Goal: Task Accomplishment & Management: Use online tool/utility

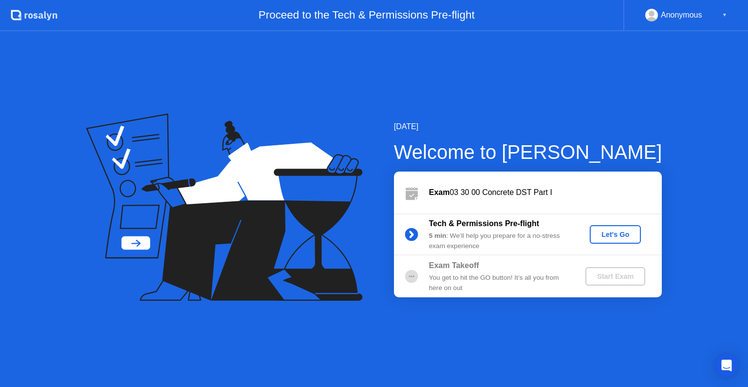
click at [604, 234] on div "Let's Go" at bounding box center [615, 234] width 43 height 8
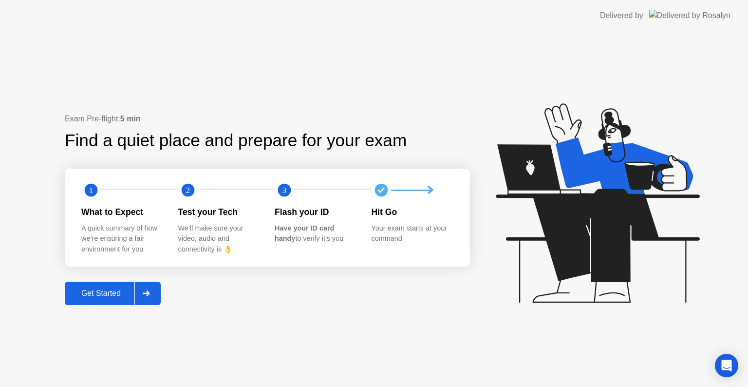
click at [106, 295] on div "Get Started" at bounding box center [101, 293] width 67 height 9
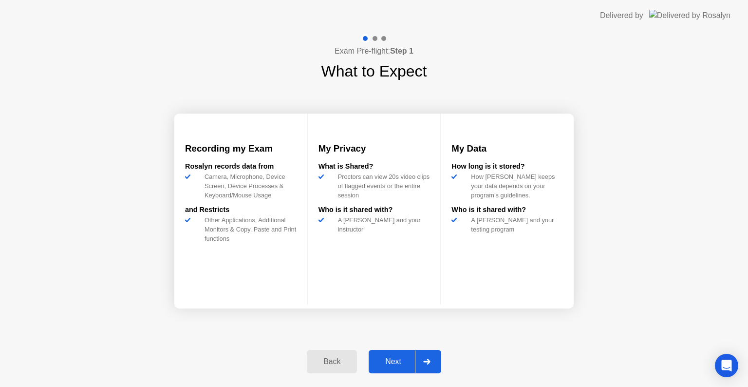
click at [391, 360] on div "Next" at bounding box center [393, 361] width 43 height 9
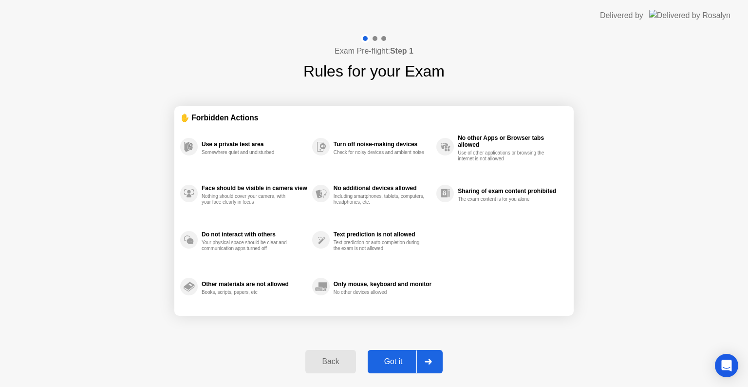
click at [392, 357] on div "Got it" at bounding box center [394, 361] width 46 height 9
select select "**********"
select select "*******"
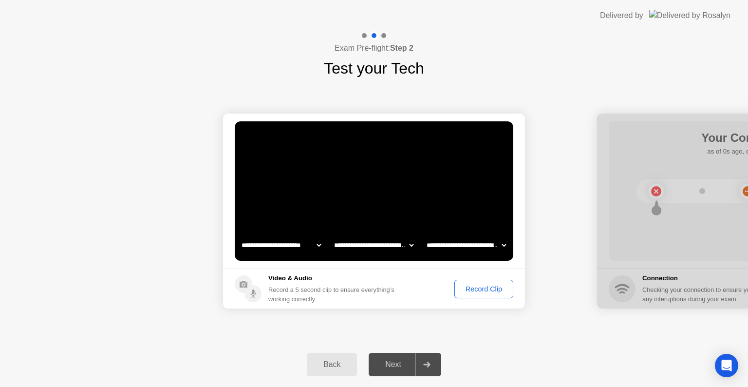
click at [473, 286] on div "Record Clip" at bounding box center [484, 289] width 52 height 8
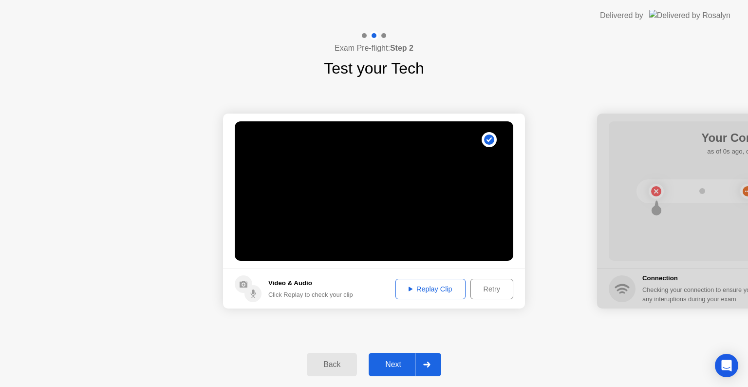
click at [392, 362] on div "Next" at bounding box center [393, 364] width 43 height 9
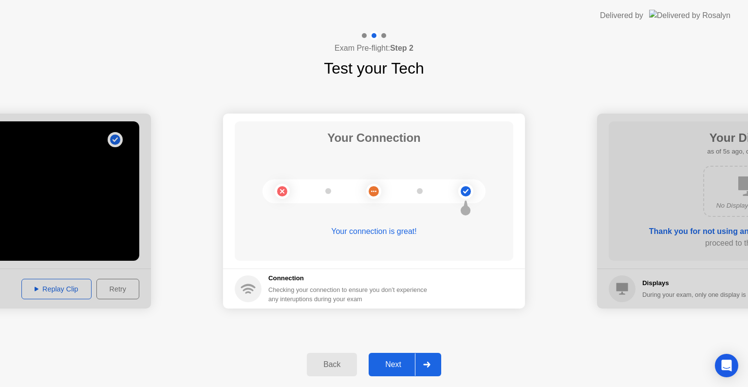
click at [396, 361] on div "Next" at bounding box center [393, 364] width 43 height 9
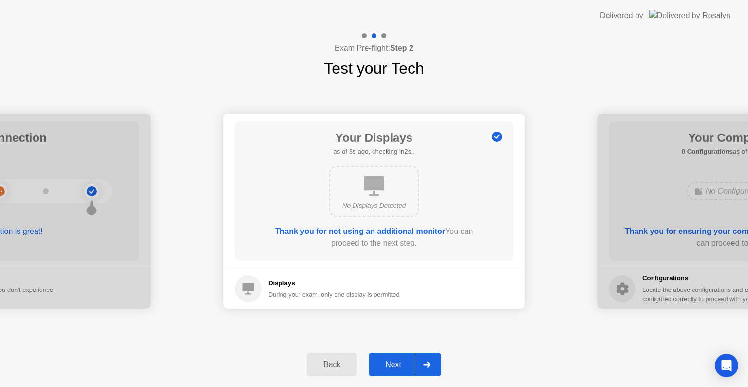
click at [392, 360] on div "Next" at bounding box center [393, 364] width 43 height 9
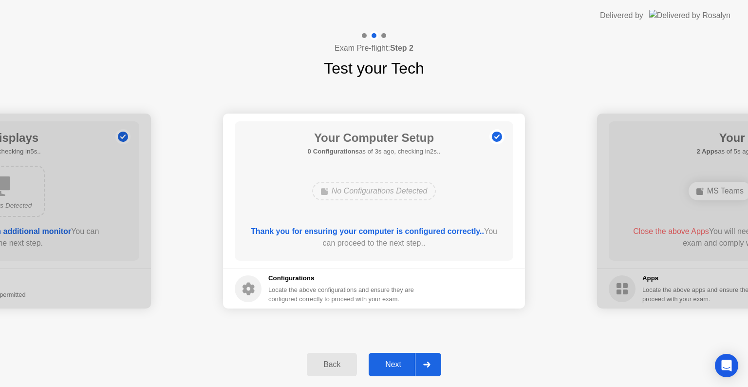
click at [392, 360] on div "Next" at bounding box center [393, 364] width 43 height 9
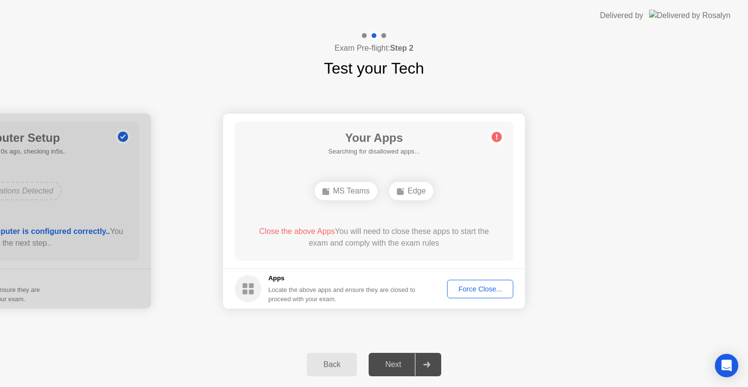
click at [475, 287] on div "Force Close..." at bounding box center [479, 289] width 59 height 8
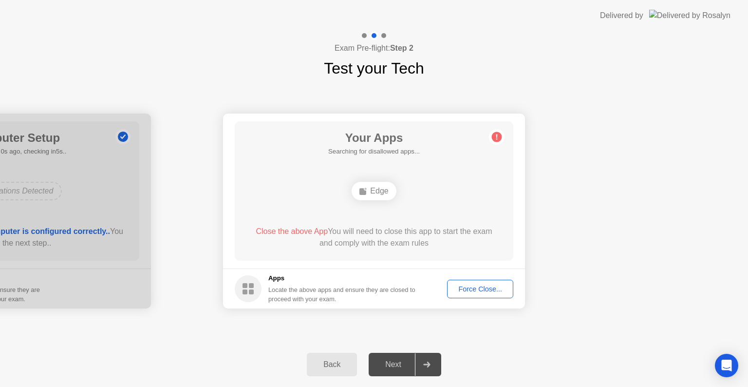
drag, startPoint x: 604, startPoint y: 197, endPoint x: 592, endPoint y: 203, distance: 13.1
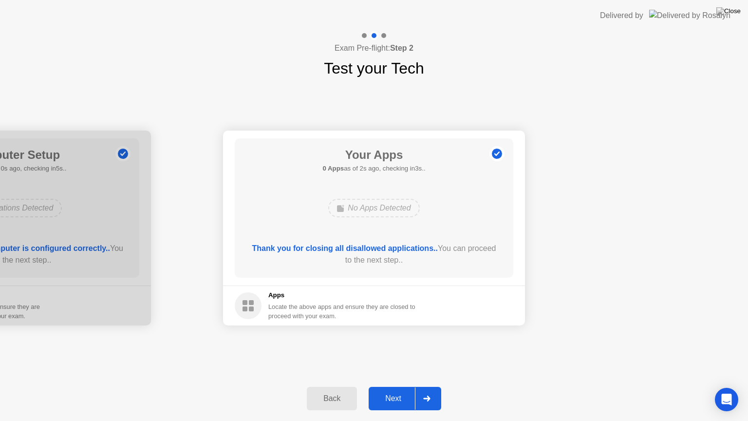
click at [392, 386] on div "Next" at bounding box center [393, 398] width 43 height 9
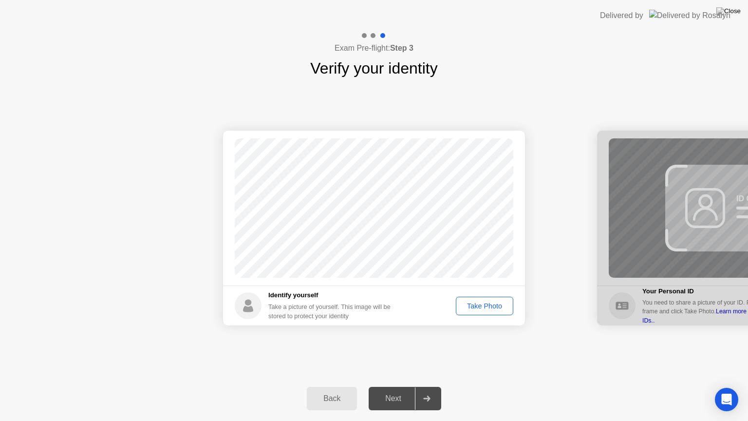
click at [483, 302] on div "Take Photo" at bounding box center [484, 306] width 51 height 8
click at [390, 386] on div "Next" at bounding box center [393, 398] width 43 height 9
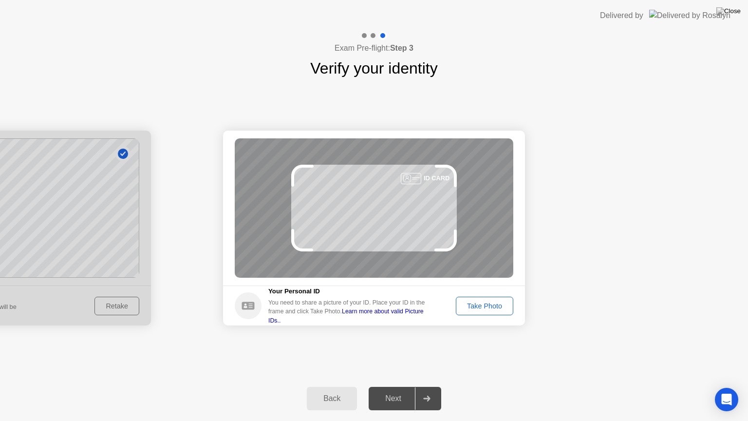
click at [479, 304] on div "Take Photo" at bounding box center [484, 306] width 51 height 8
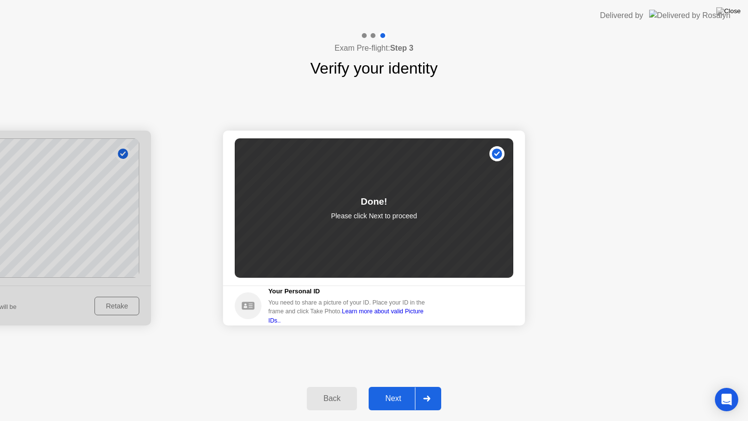
click at [393, 386] on div "Next" at bounding box center [393, 398] width 43 height 9
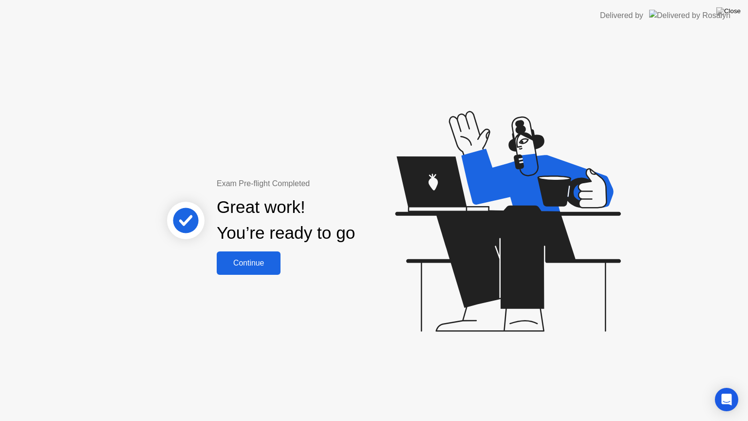
click at [250, 266] on div "Continue" at bounding box center [249, 263] width 58 height 9
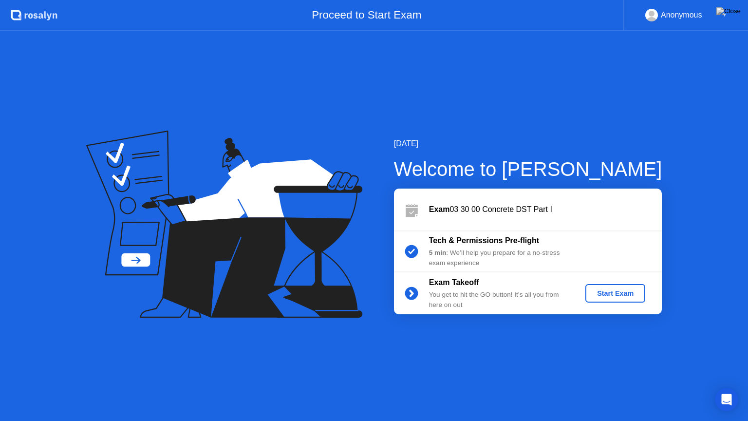
click at [615, 295] on div "Start Exam" at bounding box center [615, 293] width 52 height 8
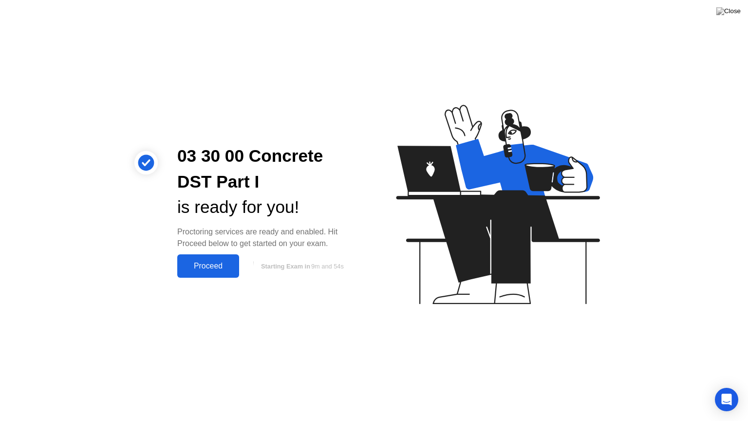
click at [203, 262] on div "Proceed" at bounding box center [208, 266] width 56 height 9
